Goal: Task Accomplishment & Management: Manage account settings

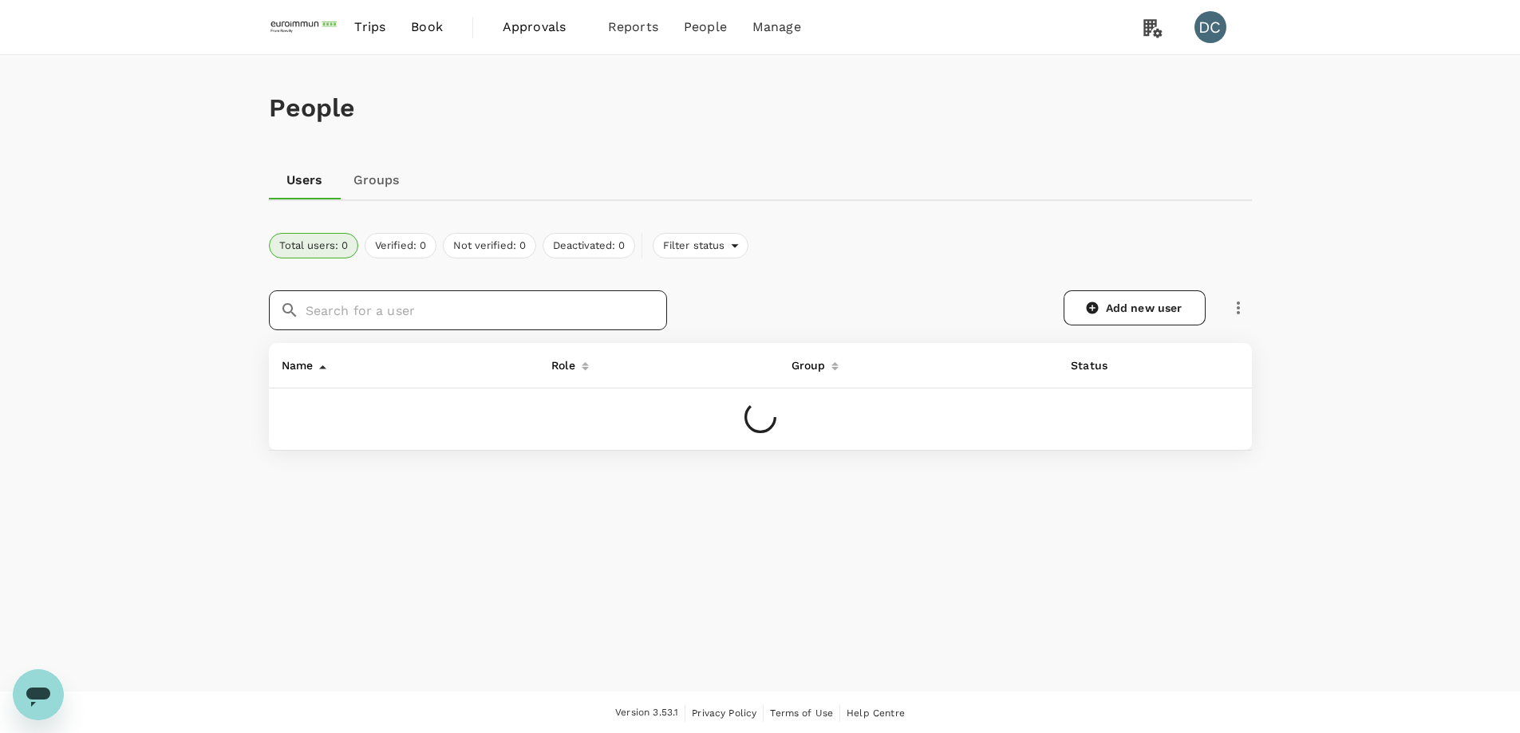
click at [402, 308] on input "text" at bounding box center [486, 310] width 361 height 40
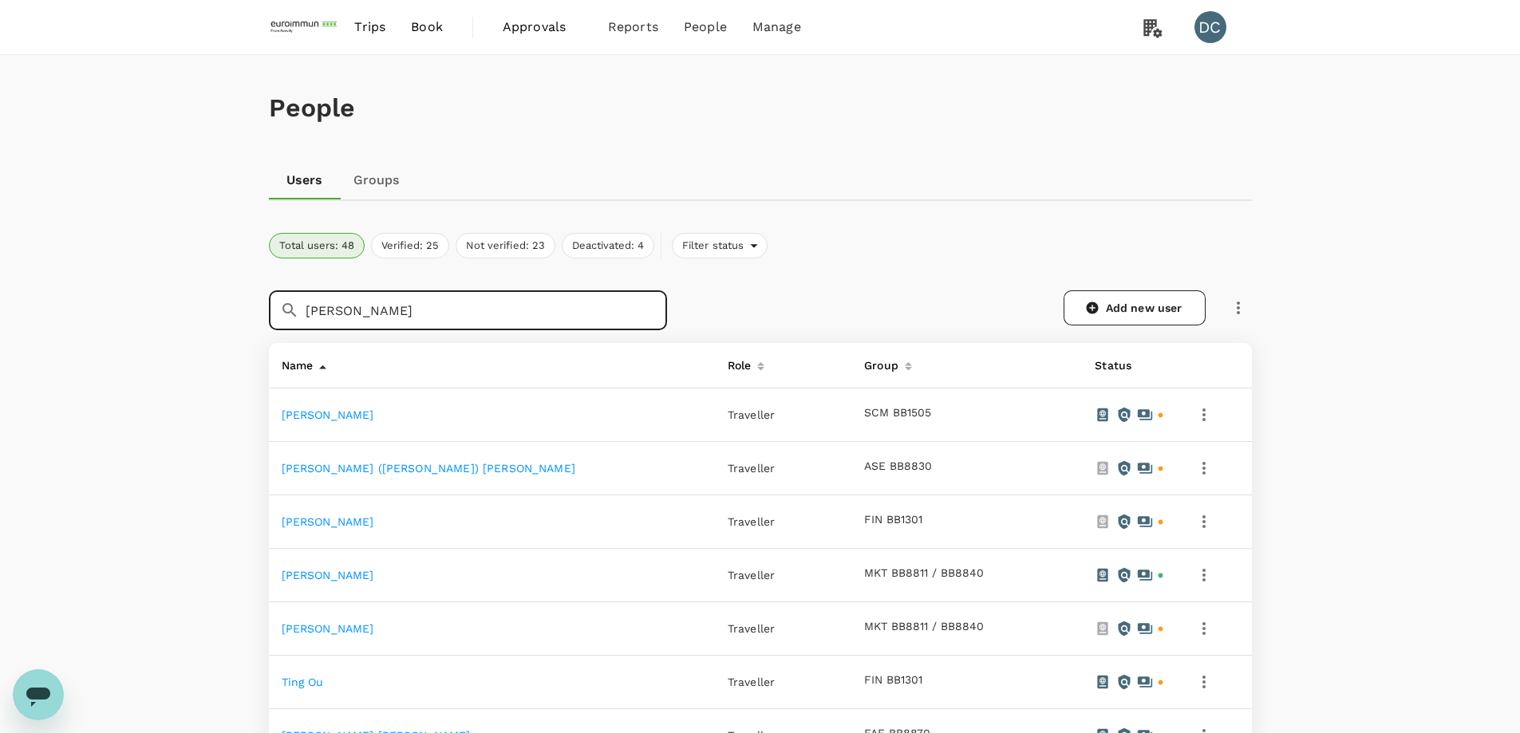
type input "[PERSON_NAME]"
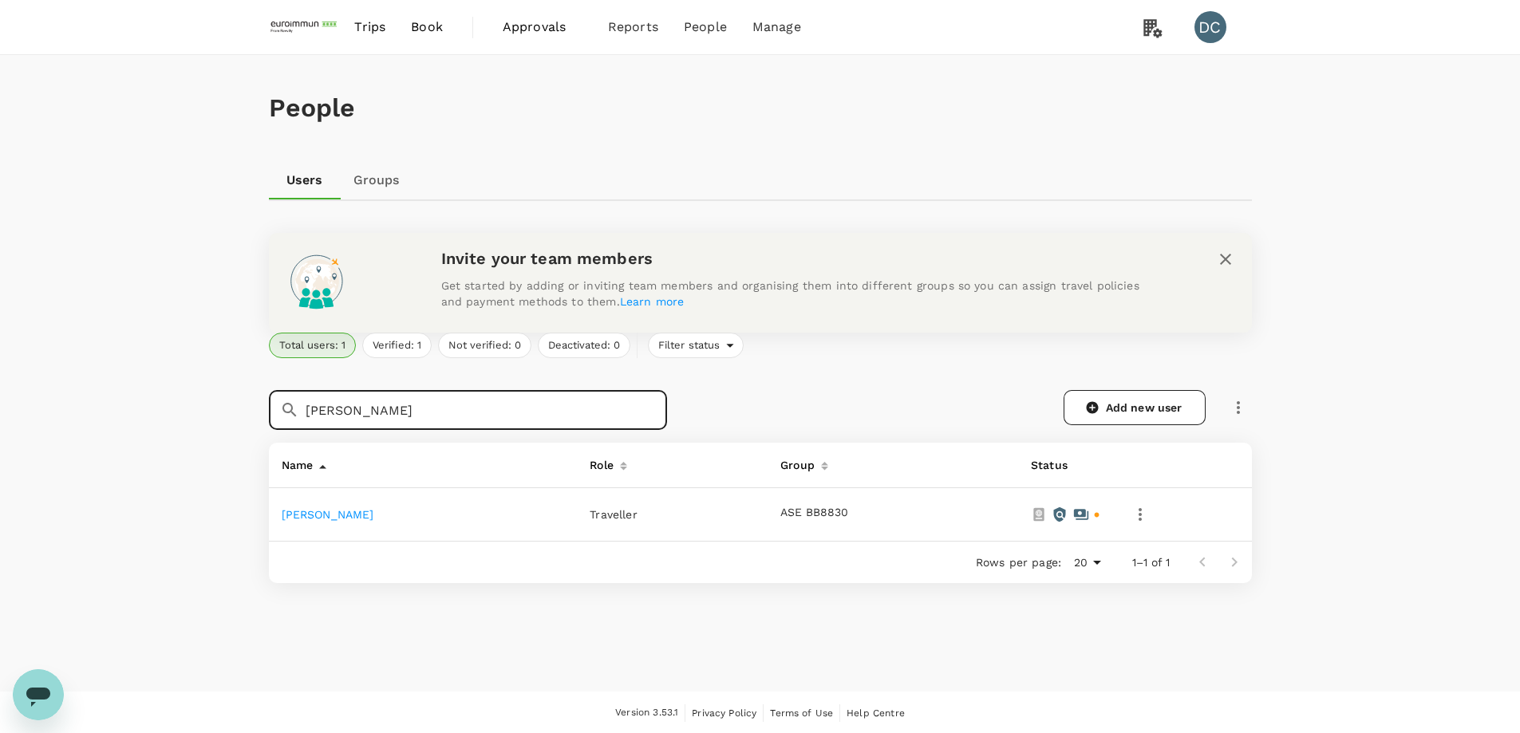
click at [1136, 513] on icon "button" at bounding box center [1139, 514] width 19 height 19
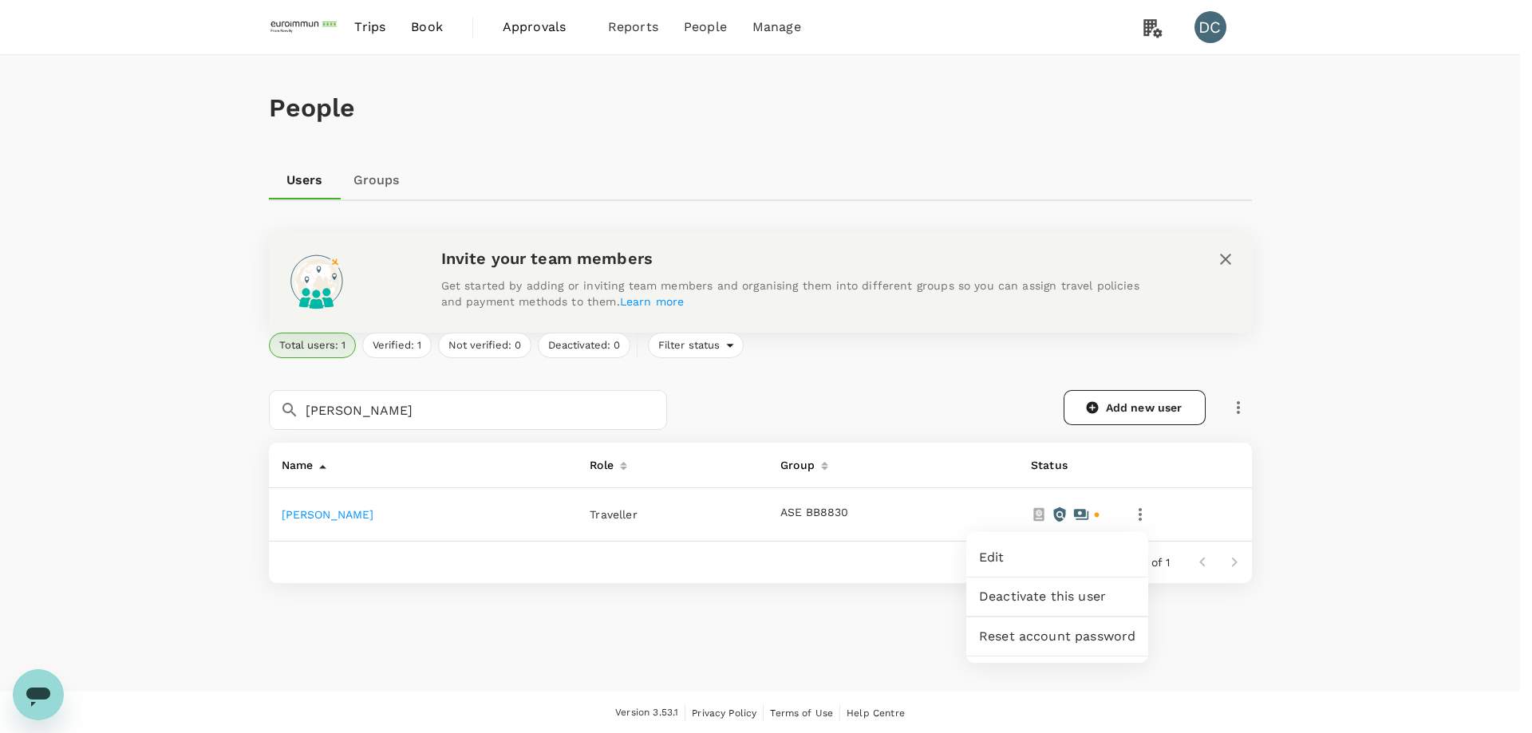
click at [1083, 568] on link "Edit" at bounding box center [1057, 557] width 182 height 38
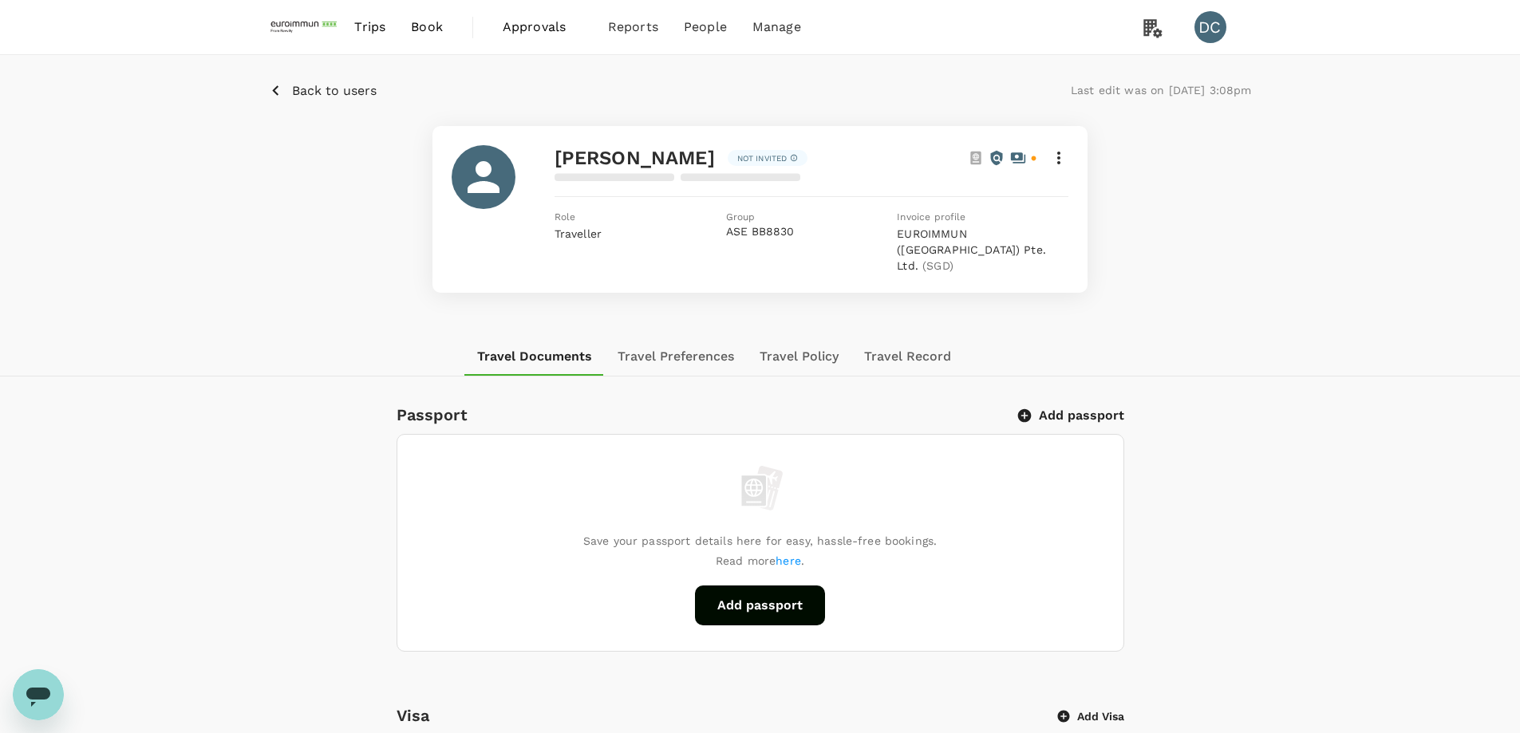
click at [1056, 162] on icon at bounding box center [1058, 157] width 19 height 19
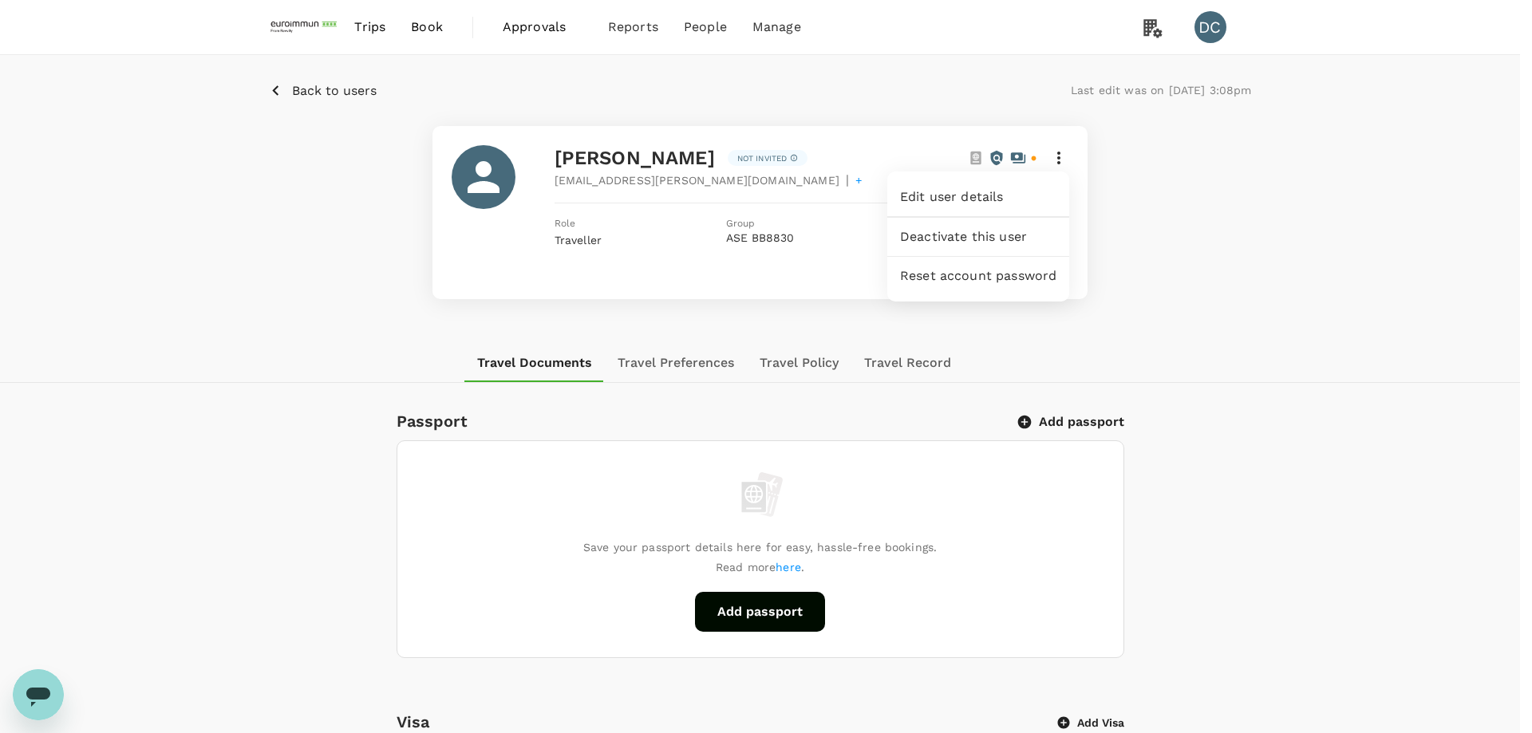
click at [1056, 162] on div at bounding box center [766, 366] width 1532 height 733
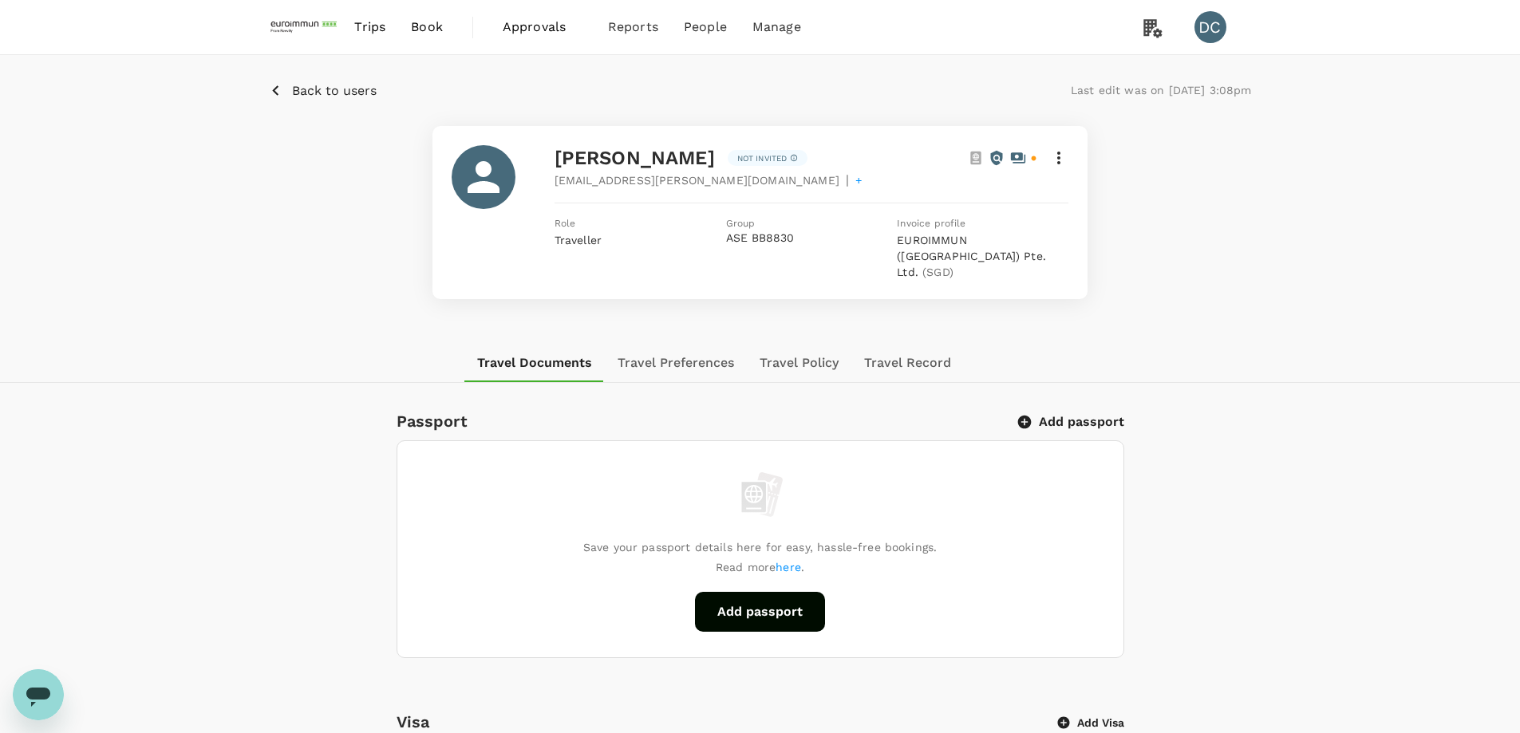
click at [1240, 252] on div "[PERSON_NAME] Not invited [EMAIL_ADDRESS][PERSON_NAME][DOMAIN_NAME] | + Role Tr…" at bounding box center [760, 212] width 983 height 173
click at [282, 82] on icon "button" at bounding box center [276, 91] width 20 height 20
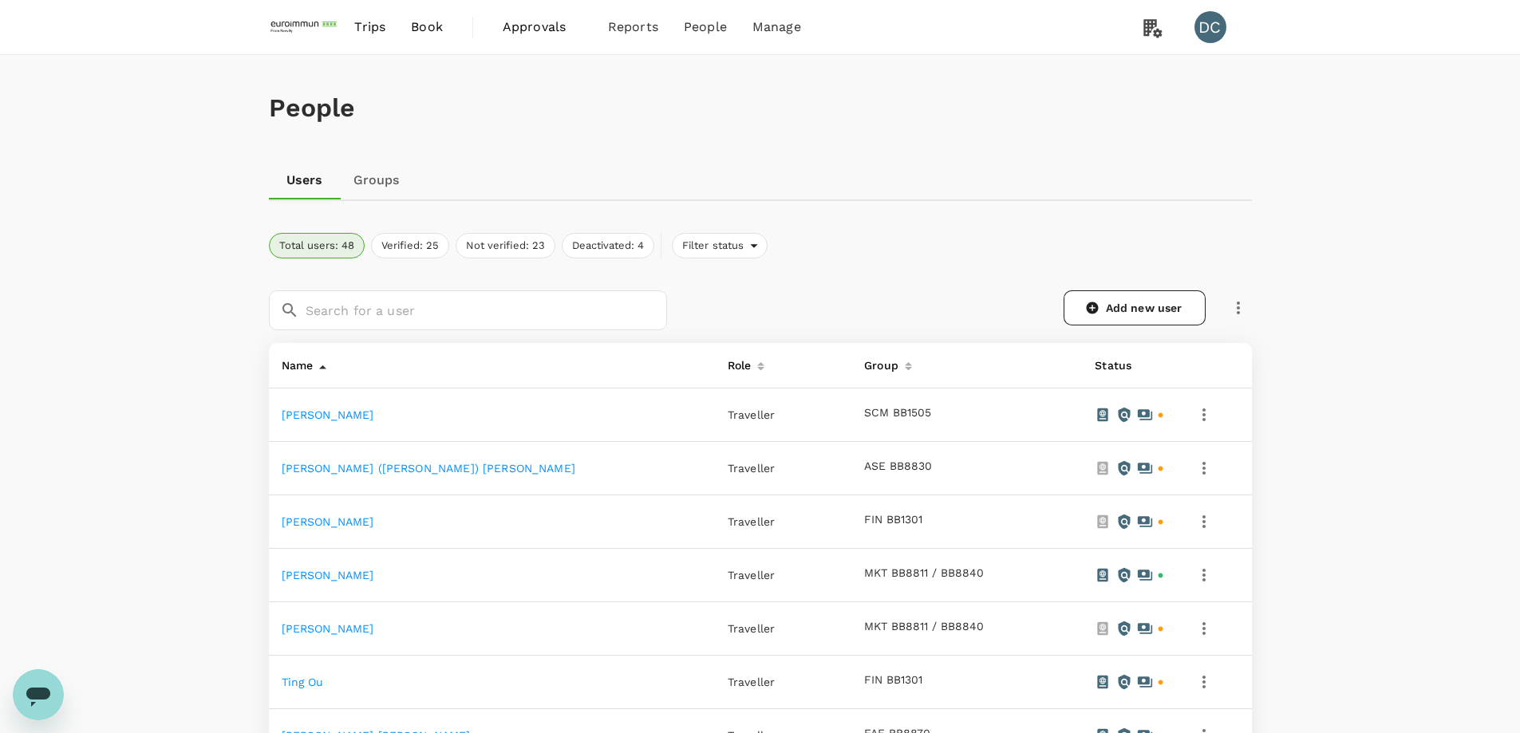
click at [1238, 309] on icon "button" at bounding box center [1237, 308] width 3 height 13
click at [396, 313] on input "text" at bounding box center [486, 310] width 361 height 40
click at [1236, 309] on icon "button" at bounding box center [1237, 307] width 19 height 19
click at [1246, 335] on span "Send invitation email" at bounding box center [1304, 340] width 134 height 19
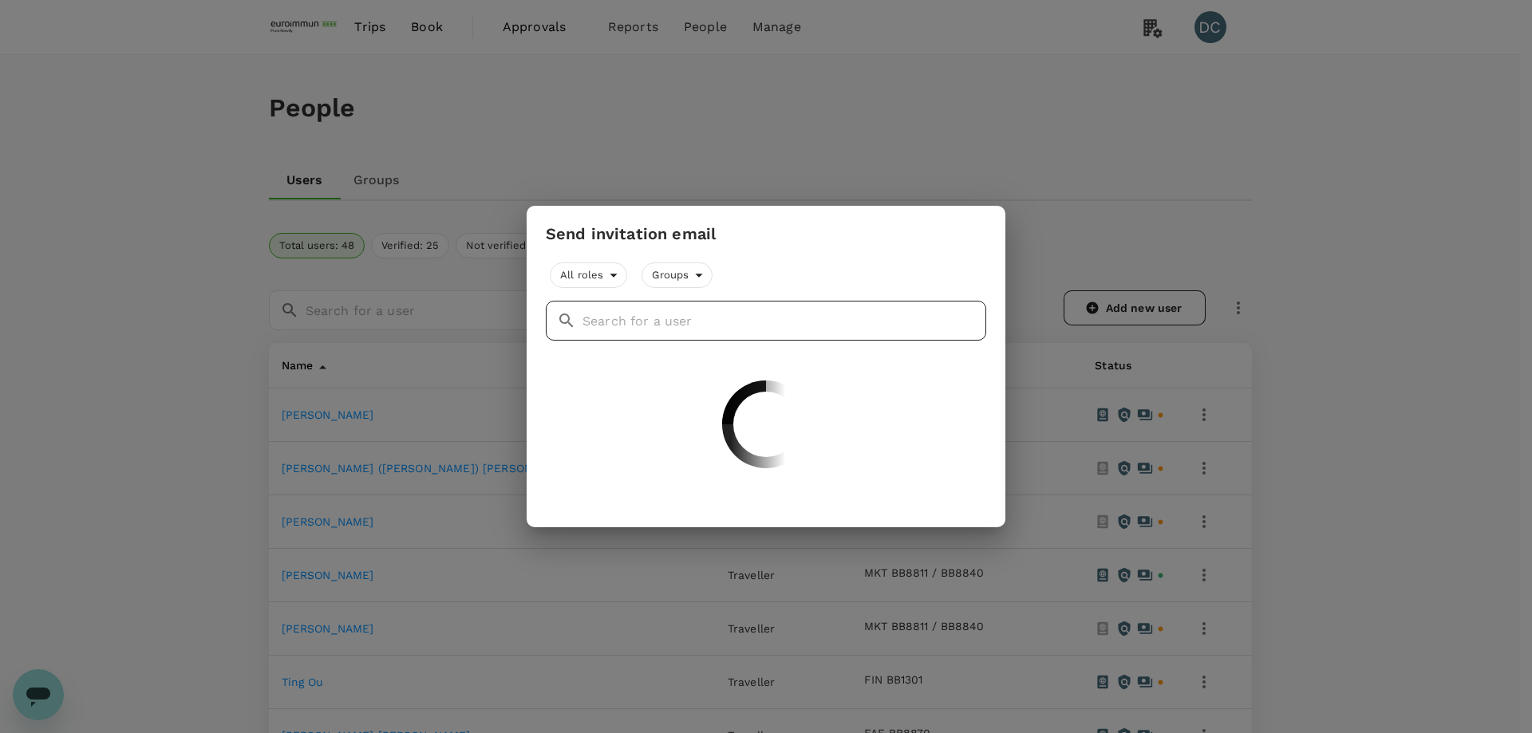
click at [710, 319] on input "text" at bounding box center [784, 321] width 404 height 40
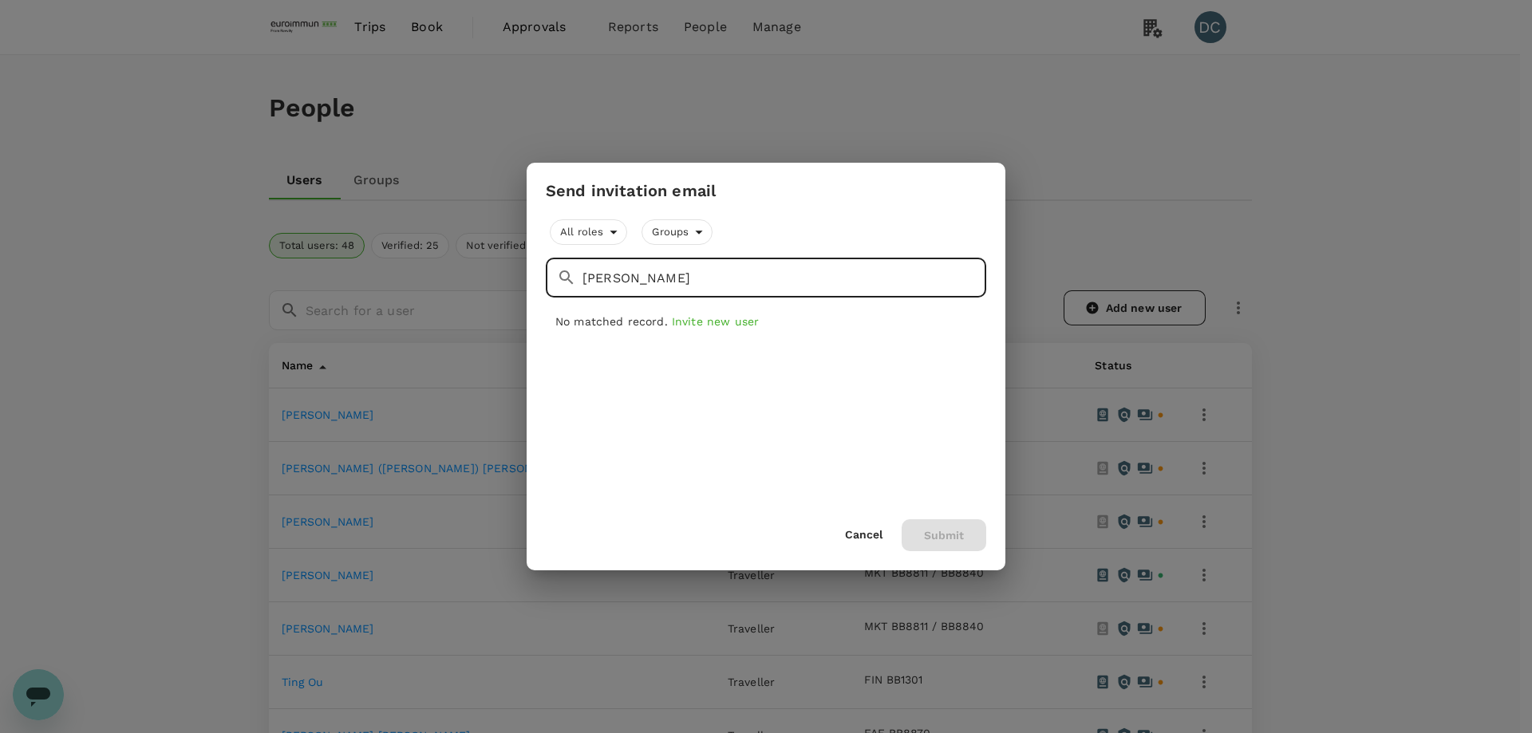
drag, startPoint x: 654, startPoint y: 280, endPoint x: 613, endPoint y: 281, distance: 40.7
click at [613, 281] on input "[PERSON_NAME]" at bounding box center [784, 278] width 404 height 40
drag, startPoint x: 671, startPoint y: 286, endPoint x: 554, endPoint y: 290, distance: 116.5
click at [554, 290] on div "​ chan ​" at bounding box center [766, 278] width 440 height 40
type input "yi"
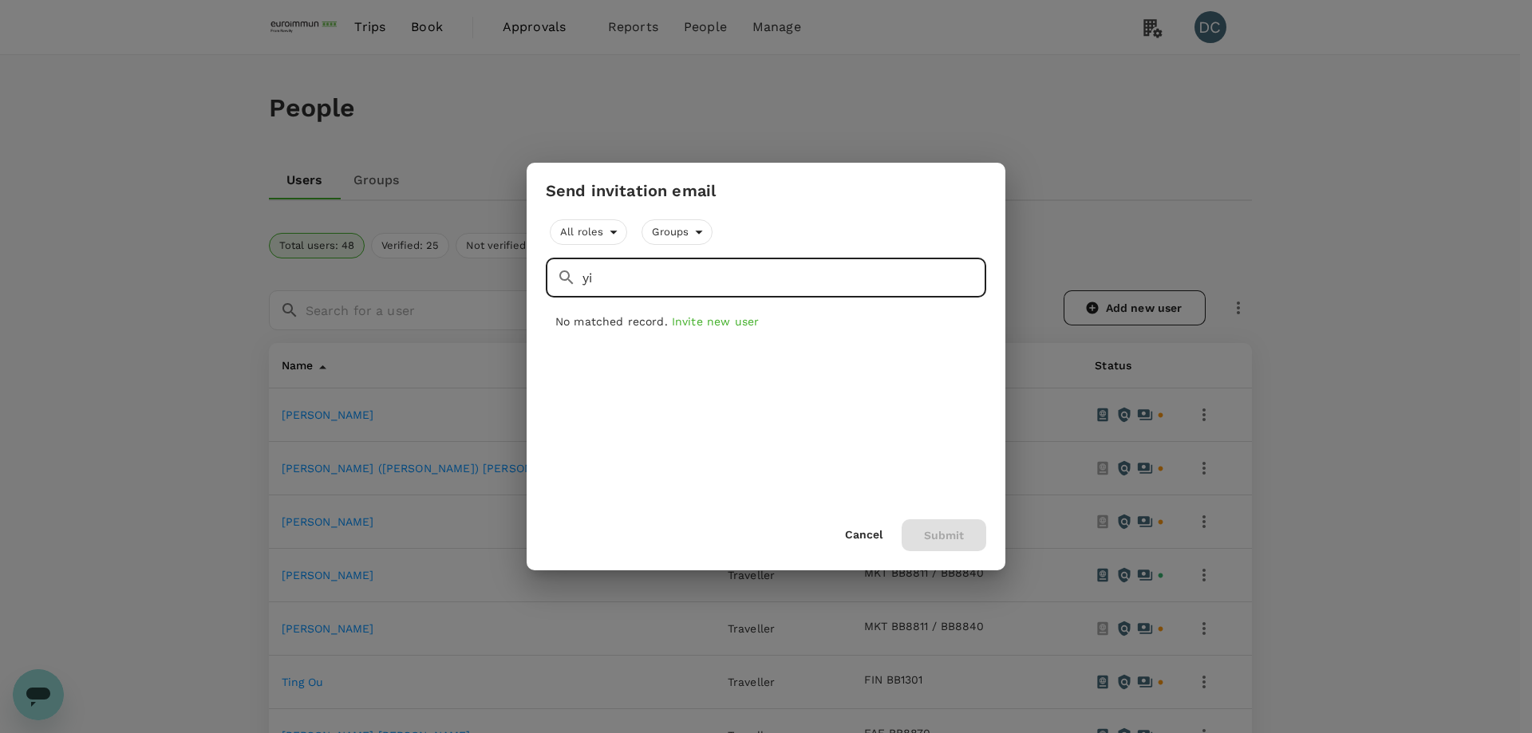
click at [866, 534] on button "Cancel" at bounding box center [863, 535] width 37 height 13
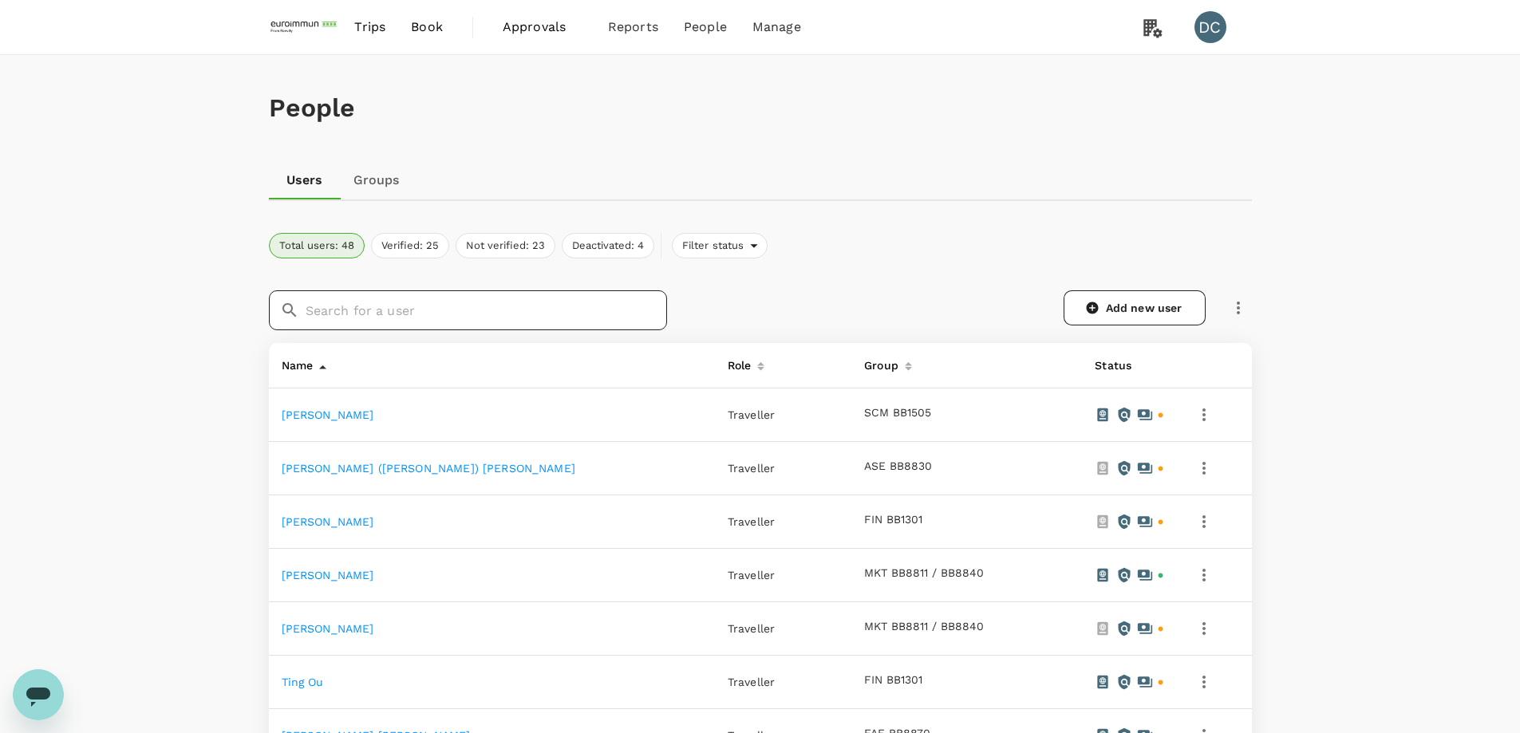
click at [330, 298] on input "text" at bounding box center [486, 310] width 361 height 40
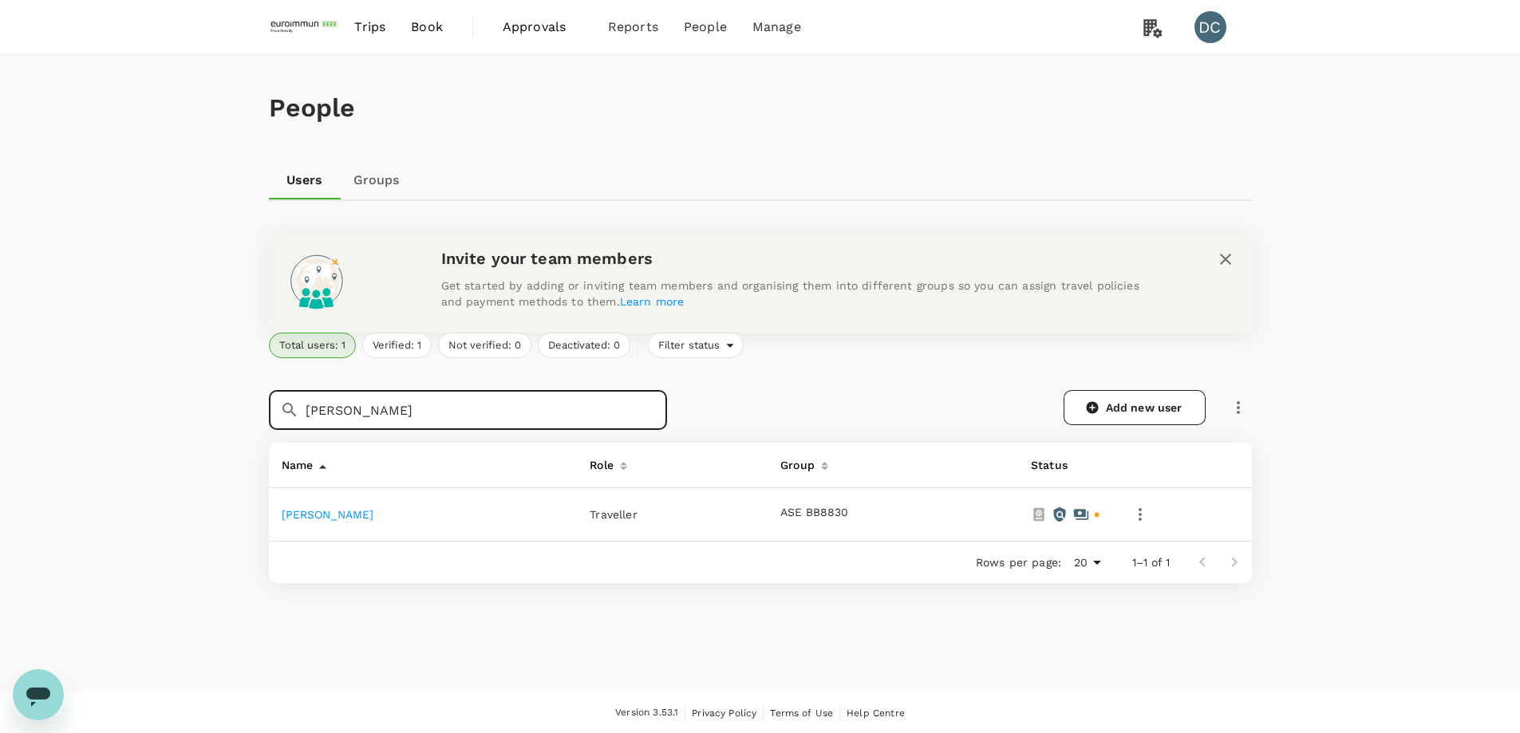
type input "[PERSON_NAME]"
click at [1132, 518] on icon "button" at bounding box center [1139, 514] width 19 height 19
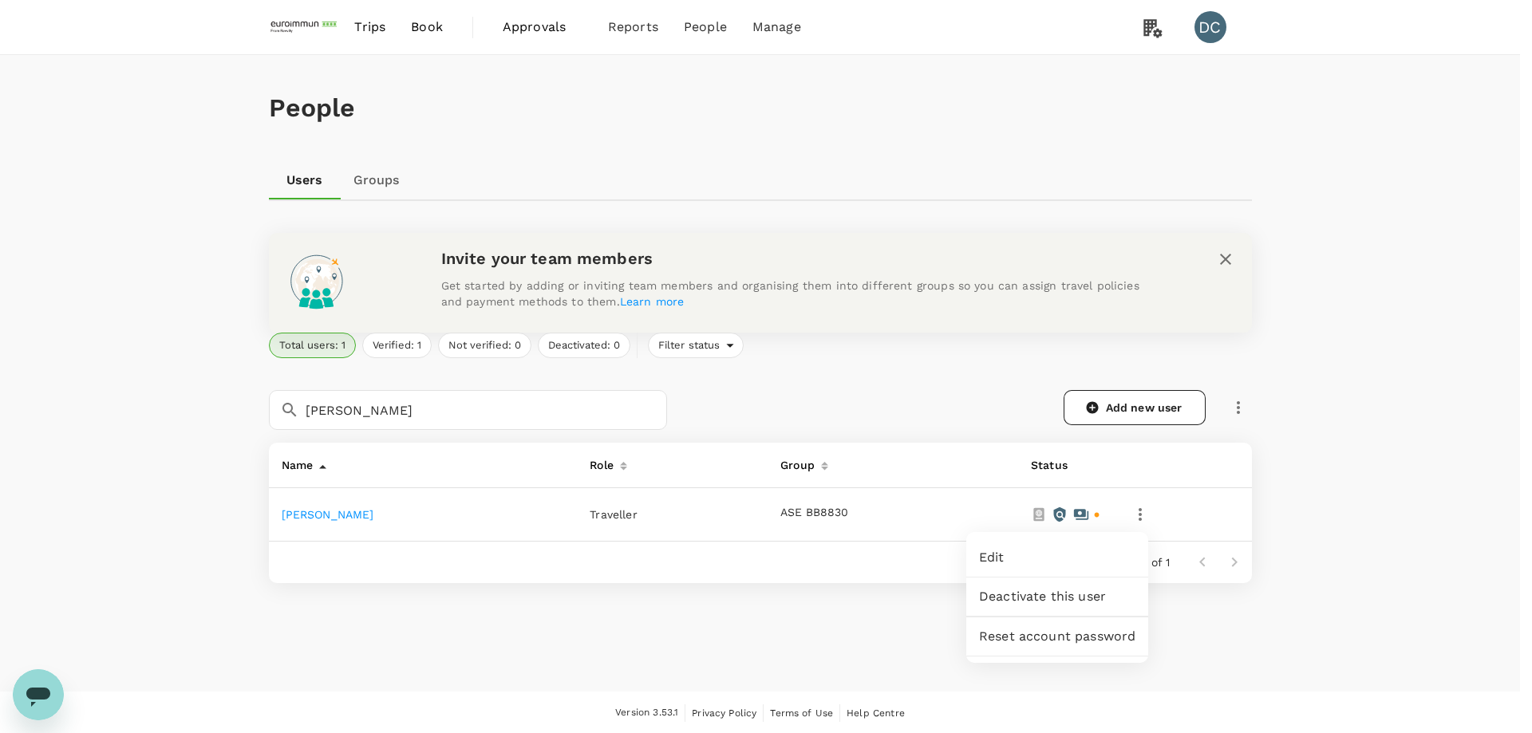
click at [1132, 518] on div at bounding box center [766, 366] width 1532 height 733
click at [1236, 406] on icon "button" at bounding box center [1237, 407] width 19 height 19
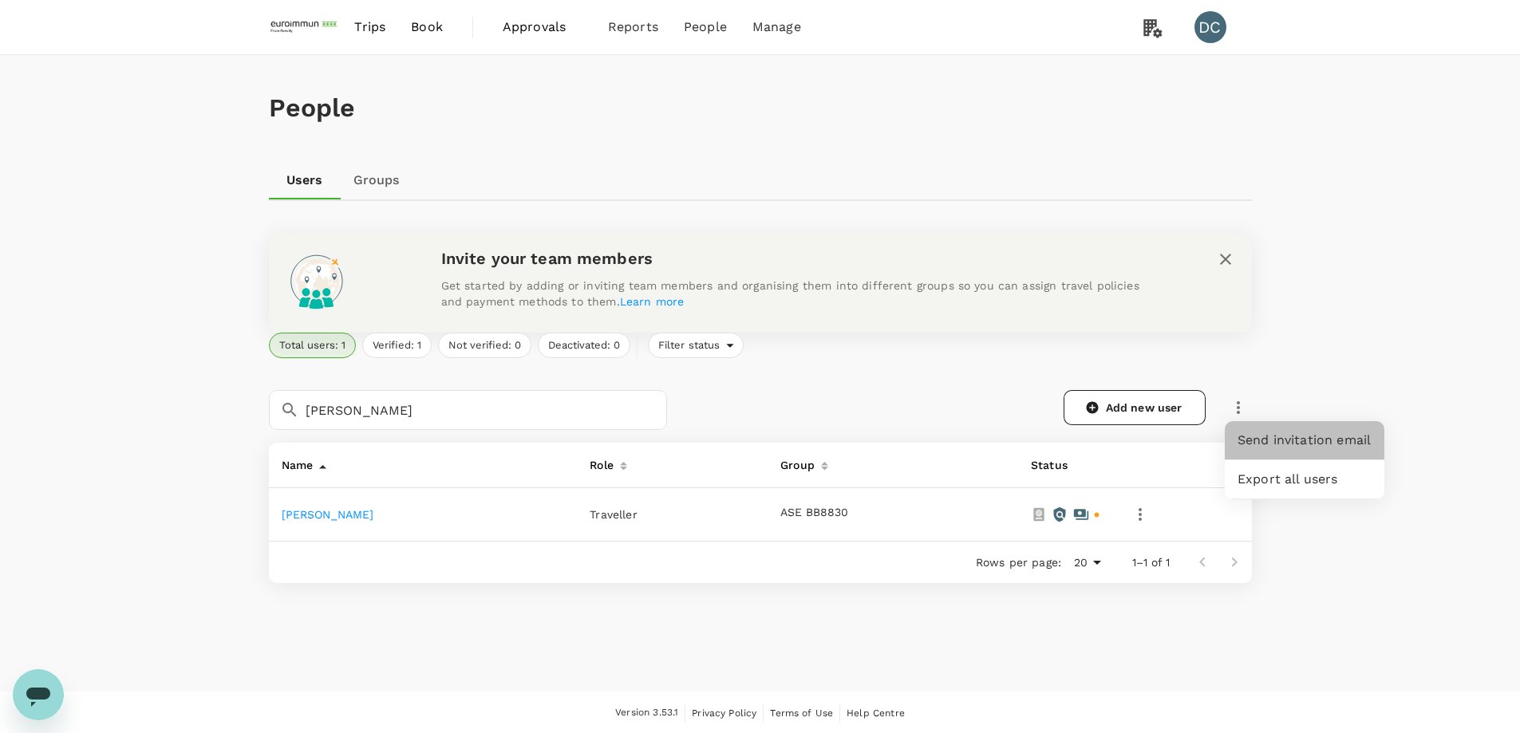
click at [1244, 433] on span "Send invitation email" at bounding box center [1304, 440] width 134 height 19
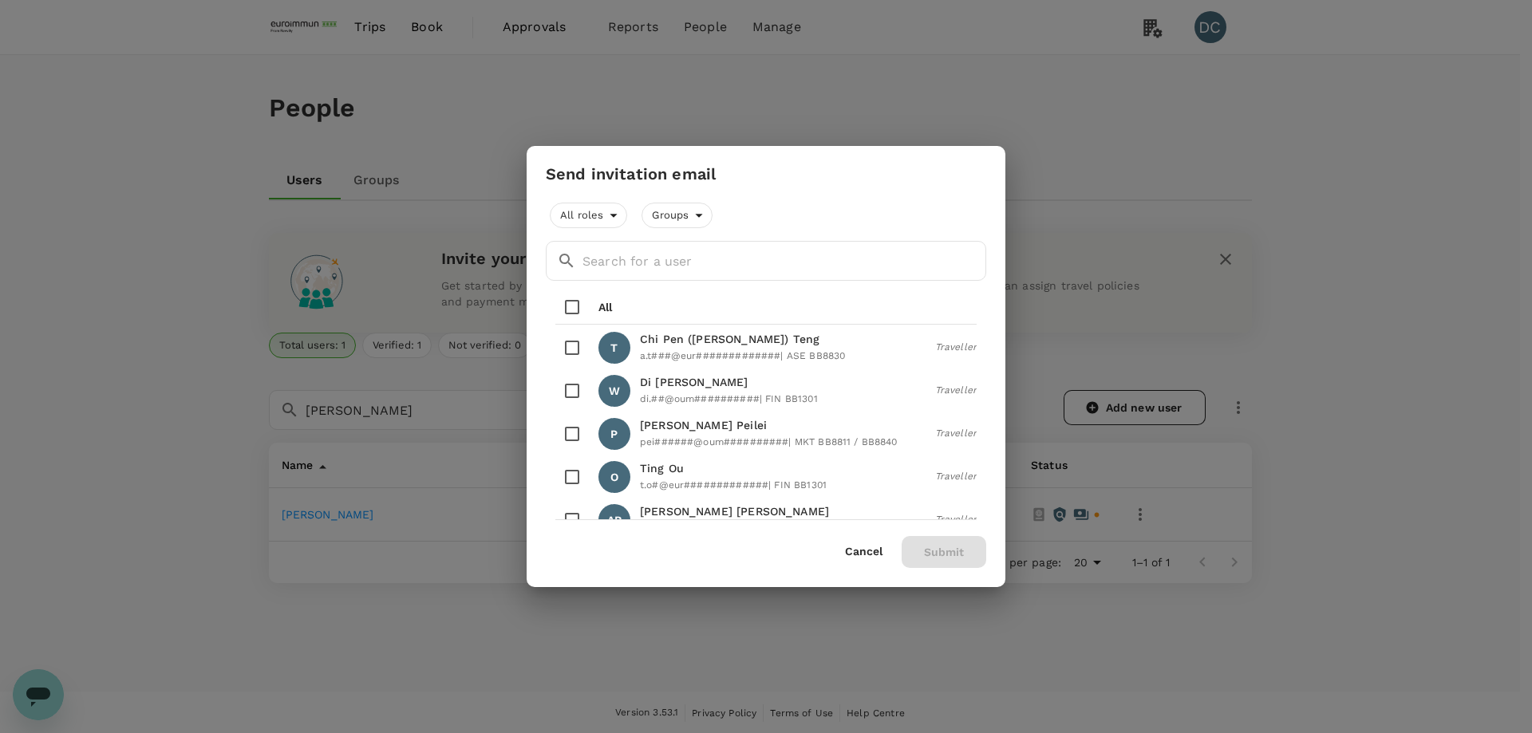
click at [874, 546] on button "Cancel" at bounding box center [863, 552] width 37 height 13
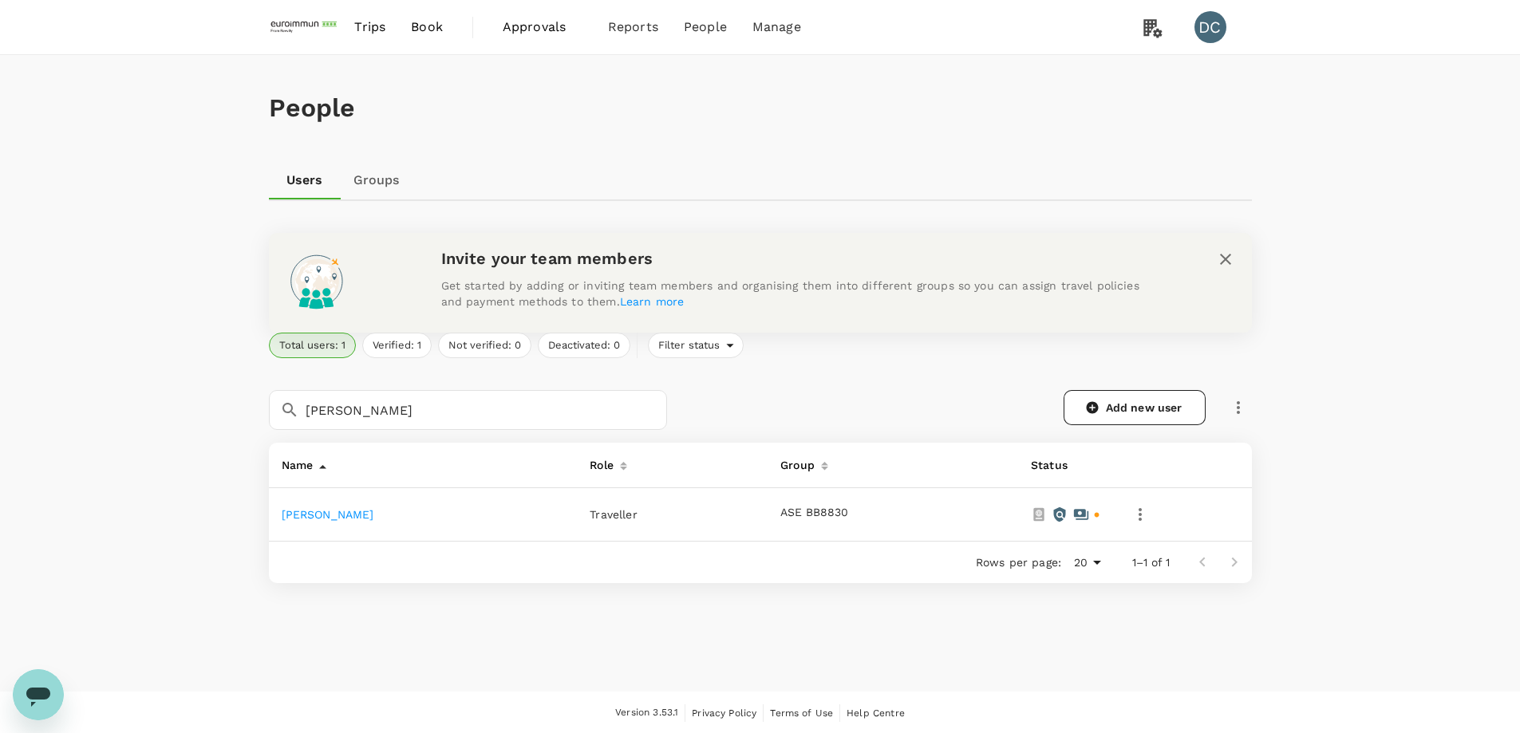
click at [220, 424] on div "People Users Groups Invite your team members Get started by adding or inviting …" at bounding box center [760, 373] width 1520 height 637
click at [1236, 410] on icon "button" at bounding box center [1237, 407] width 19 height 19
click at [1242, 434] on span "Send invitation email" at bounding box center [1304, 440] width 134 height 19
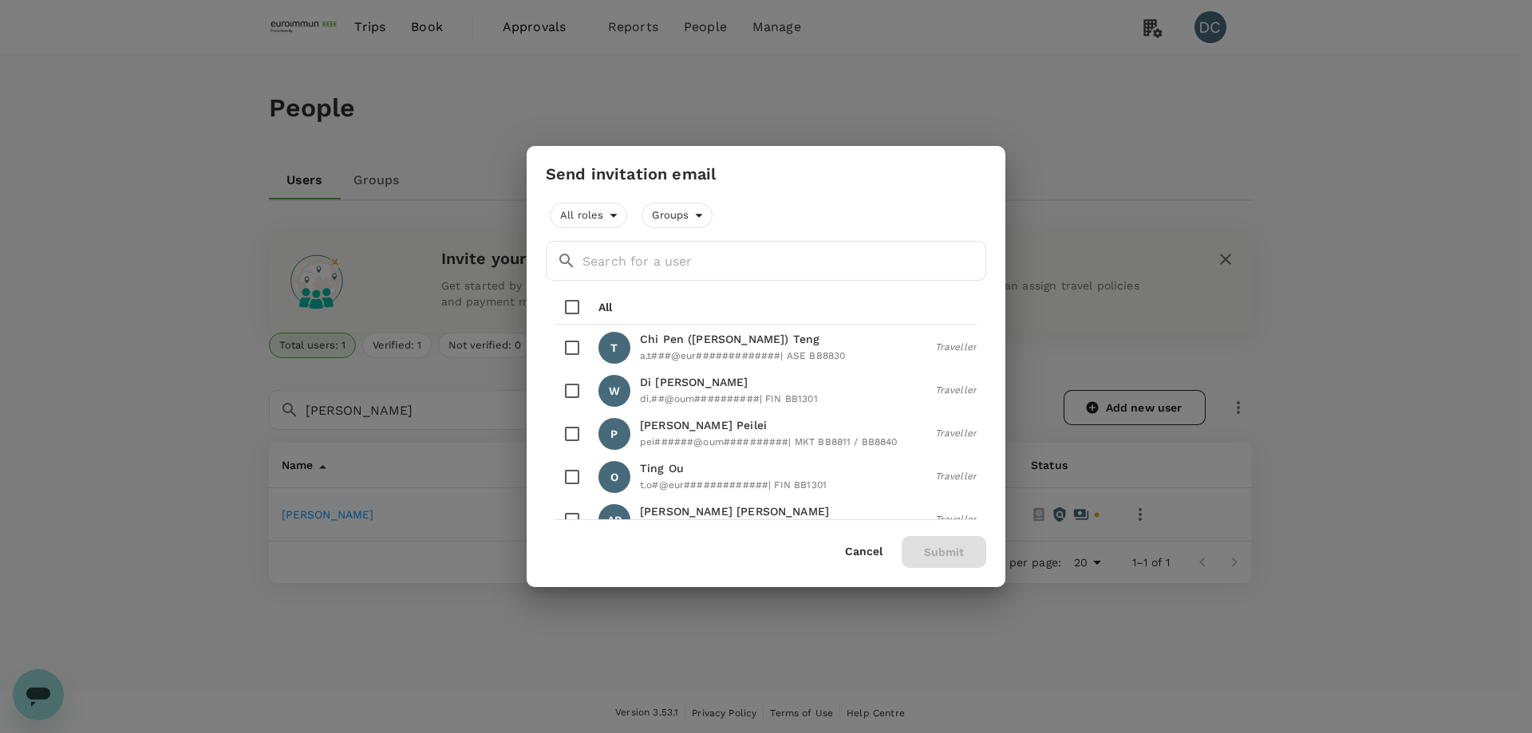
drag, startPoint x: 818, startPoint y: 165, endPoint x: 1034, endPoint y: 152, distance: 215.8
click at [1034, 152] on div "Send invitation email All roles Groups ​ ​ All T Chi Pen ([PERSON_NAME]) [PERSO…" at bounding box center [766, 366] width 1532 height 733
click at [684, 258] on input "text" at bounding box center [784, 261] width 404 height 40
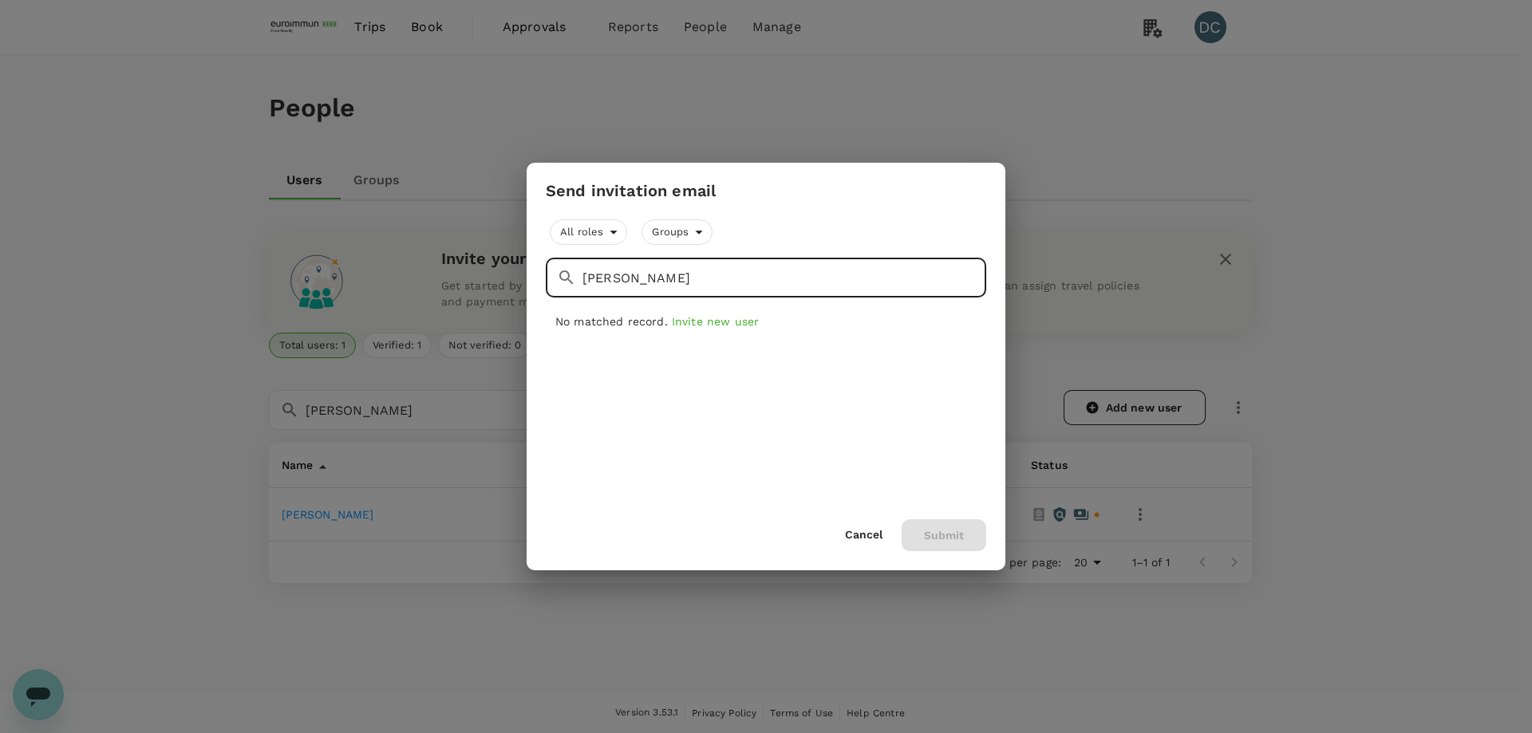
drag, startPoint x: 646, startPoint y: 285, endPoint x: 483, endPoint y: 283, distance: 162.7
click at [483, 283] on div "Send invitation email All roles Groups ​ [PERSON_NAME] ​ No matched record. Inv…" at bounding box center [766, 366] width 1532 height 733
type input "yi"
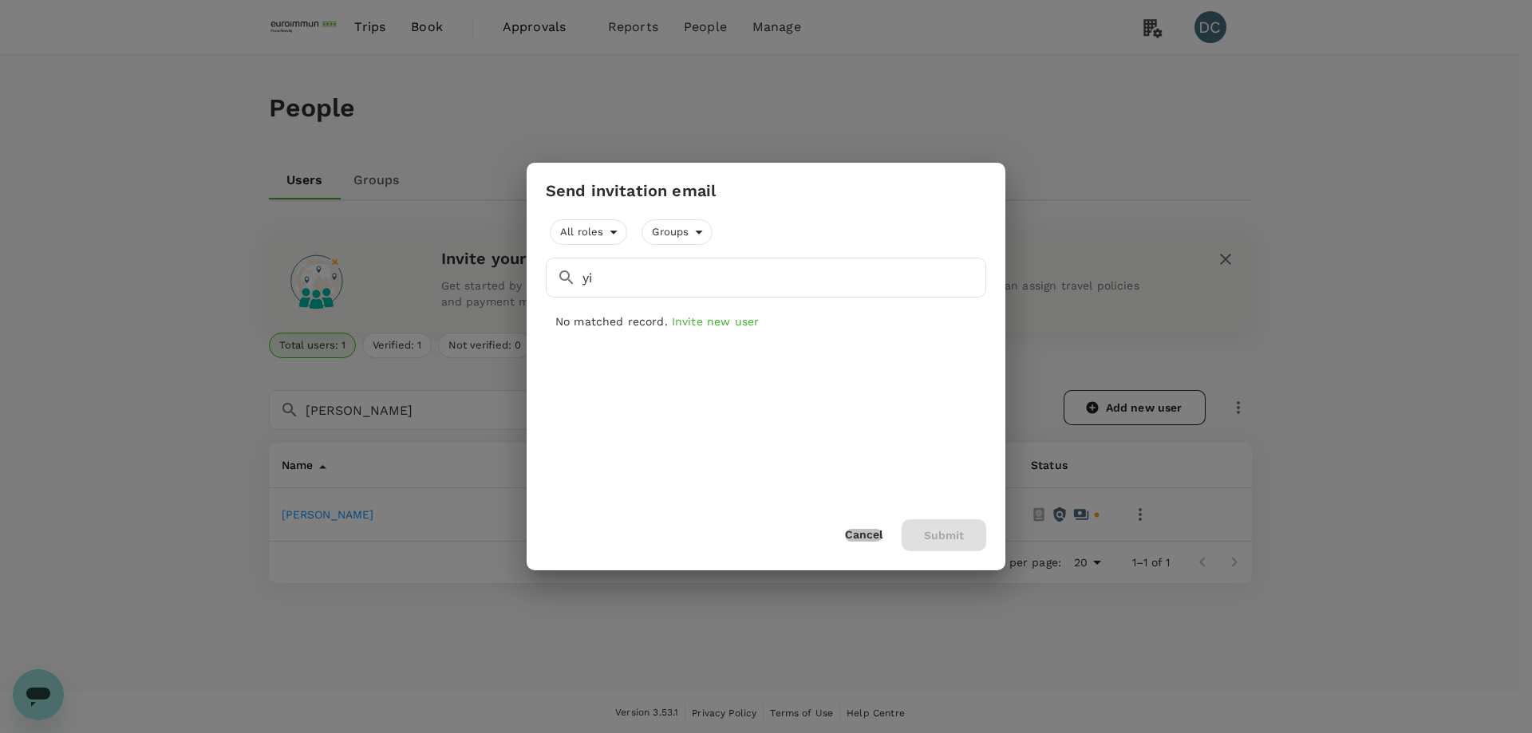
click at [868, 532] on button "Cancel" at bounding box center [863, 535] width 37 height 13
